Goal: Navigation & Orientation: Understand site structure

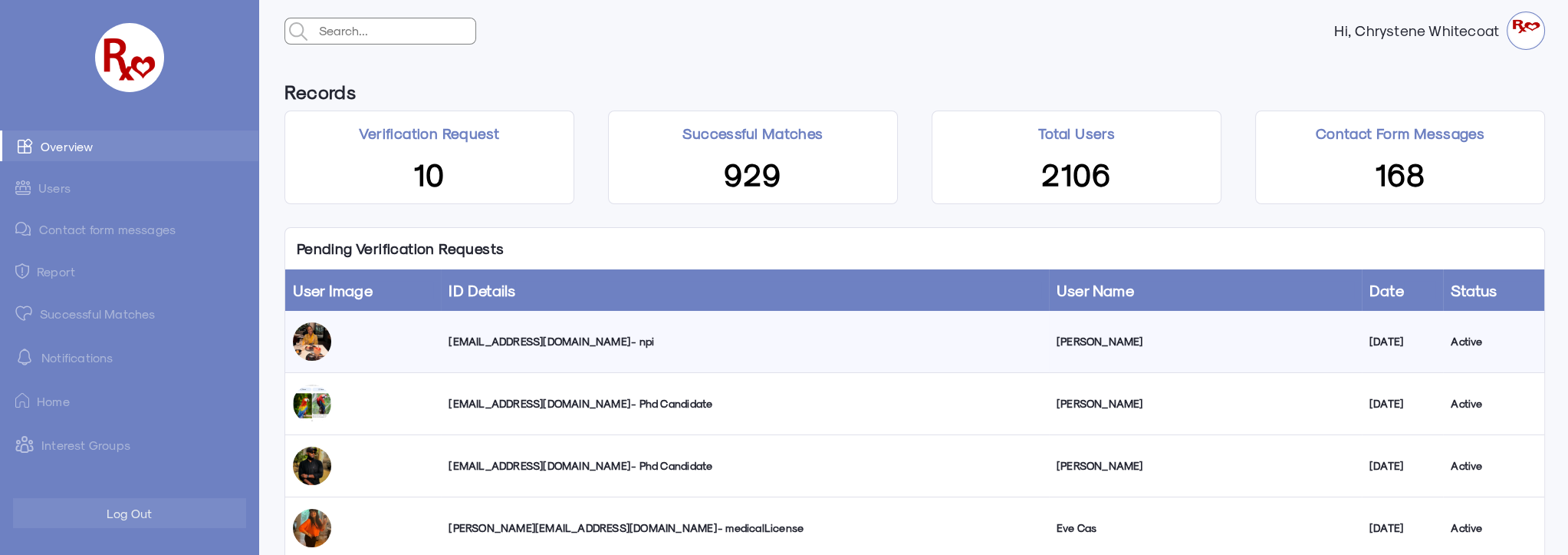
click at [130, 314] on link "Successful Matches" at bounding box center [129, 313] width 258 height 31
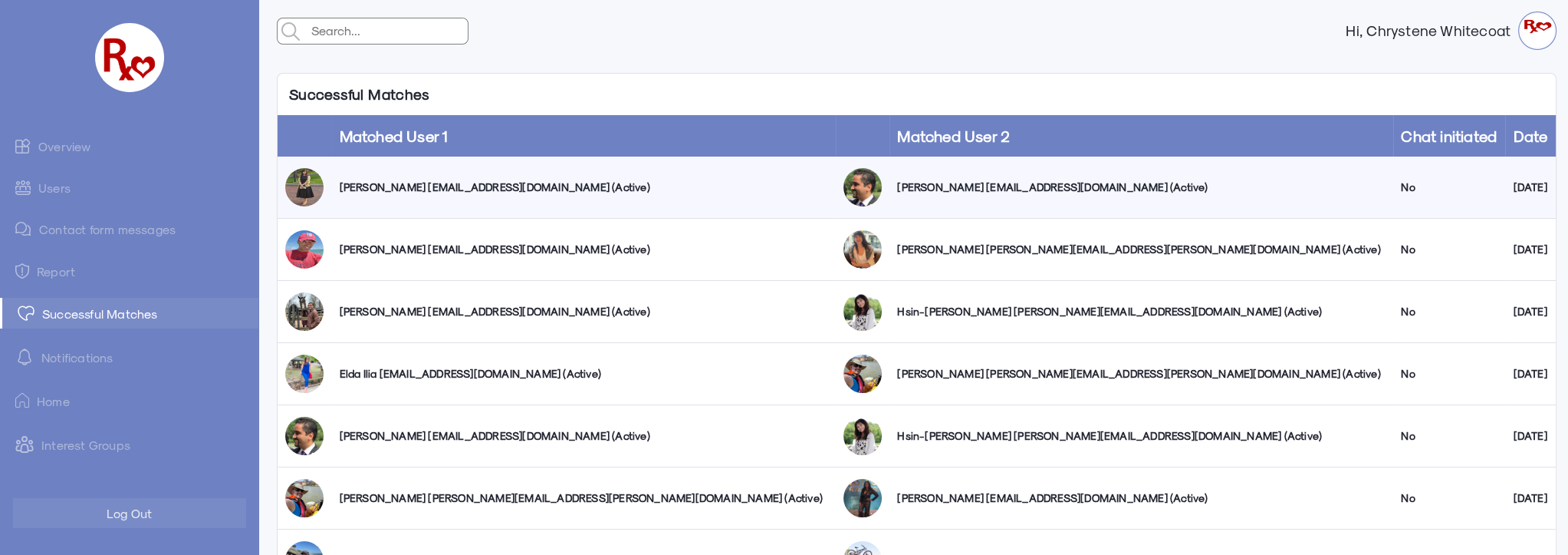
click at [72, 189] on link "Users" at bounding box center [129, 187] width 258 height 30
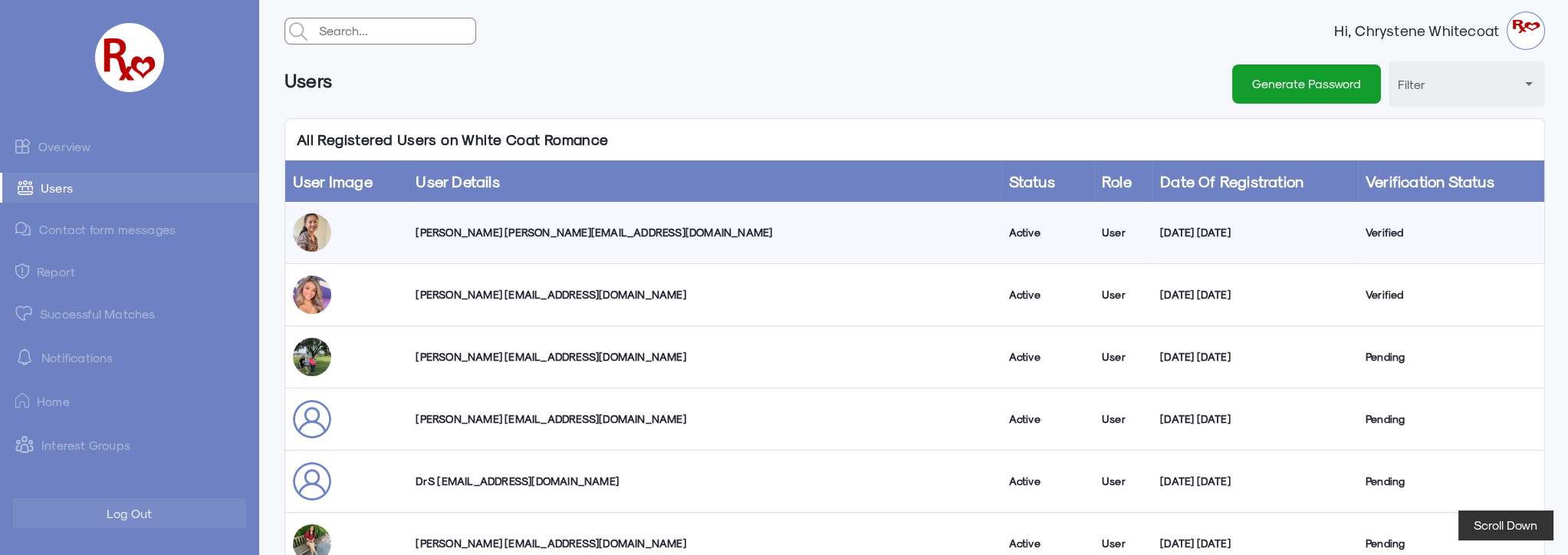
click at [84, 148] on link "Overview" at bounding box center [129, 146] width 258 height 31
